Goal: Find specific page/section: Find specific page/section

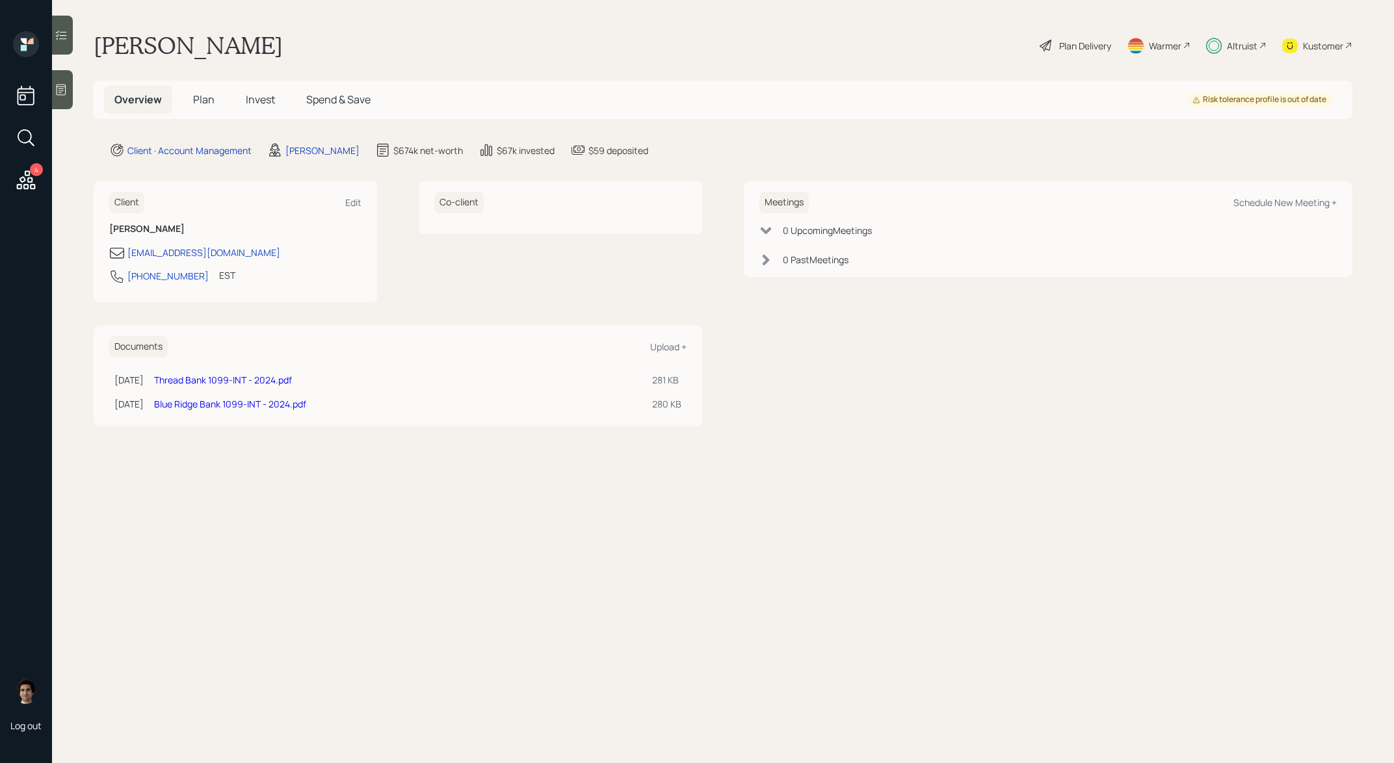
click at [205, 106] on span "Plan" at bounding box center [203, 99] width 21 height 14
